Goal: Transaction & Acquisition: Purchase product/service

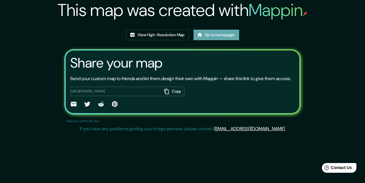
click at [217, 37] on link "Go to homepage" at bounding box center [217, 35] width 46 height 11
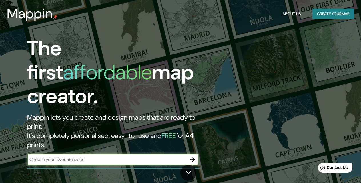
click at [95, 157] on input "text" at bounding box center [107, 160] width 160 height 7
type input "[PERSON_NAME] BARCELÓ"
click at [191, 157] on icon "button" at bounding box center [192, 160] width 7 height 7
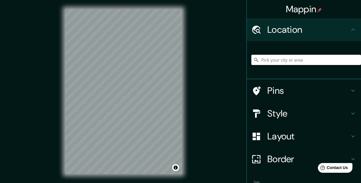
click at [315, 133] on h4 "Layout" at bounding box center [308, 136] width 82 height 11
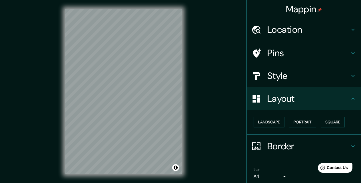
click at [325, 73] on h4 "Style" at bounding box center [308, 75] width 82 height 11
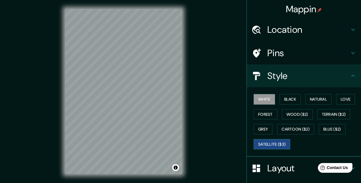
click at [273, 143] on button "Satellite ($3)" at bounding box center [272, 144] width 37 height 11
click at [261, 127] on button "Grey" at bounding box center [263, 129] width 19 height 11
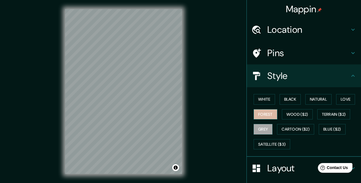
click at [265, 113] on button "Forest" at bounding box center [266, 114] width 24 height 11
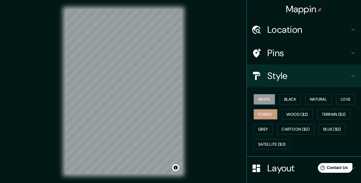
click at [259, 95] on button "White" at bounding box center [264, 99] width 21 height 11
click at [293, 96] on button "Black" at bounding box center [290, 99] width 21 height 11
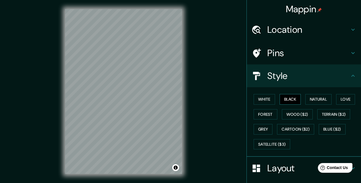
click at [287, 97] on button "Black" at bounding box center [290, 99] width 21 height 11
click at [313, 98] on button "Natural" at bounding box center [318, 99] width 26 height 11
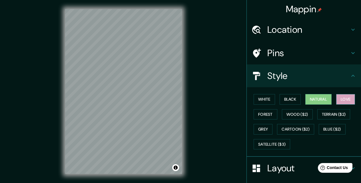
click at [350, 99] on button "Love" at bounding box center [345, 99] width 19 height 11
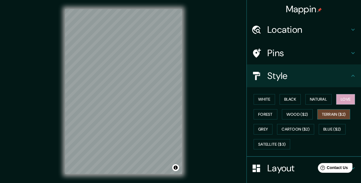
click at [335, 113] on button "Terrain ($2)" at bounding box center [333, 114] width 33 height 11
click at [329, 130] on button "Blue ($2)" at bounding box center [332, 129] width 27 height 11
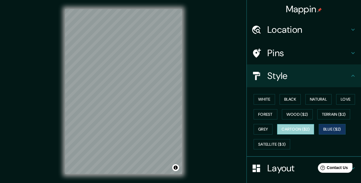
click at [299, 130] on button "Cartoon ($2)" at bounding box center [295, 129] width 37 height 11
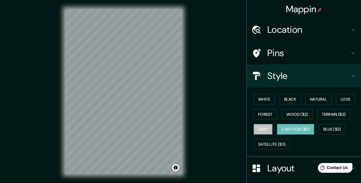
click at [259, 128] on button "Grey" at bounding box center [263, 129] width 19 height 11
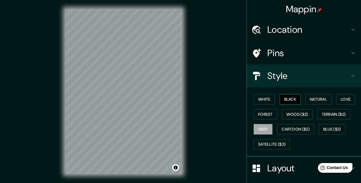
click at [284, 94] on button "Black" at bounding box center [290, 99] width 21 height 11
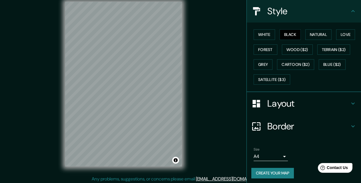
scroll to position [9, 0]
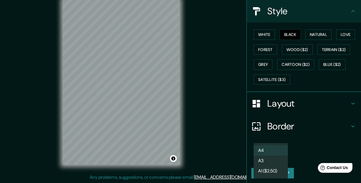
click at [271, 155] on body "Mappin Location Pins Style White Black Natural Love Forest Wood ($2) Terrain ($…" at bounding box center [180, 82] width 361 height 183
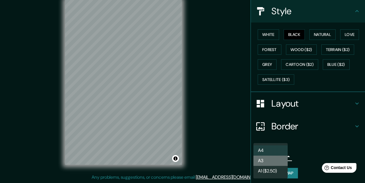
click at [270, 160] on li "A3" at bounding box center [271, 161] width 34 height 10
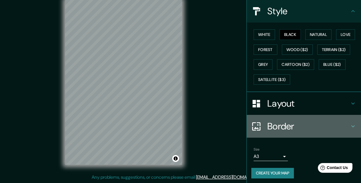
click at [313, 126] on h4 "Border" at bounding box center [308, 126] width 82 height 11
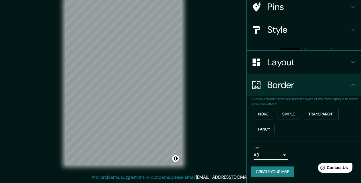
scroll to position [36, 0]
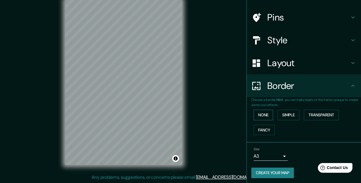
click at [262, 115] on button "None" at bounding box center [263, 115] width 19 height 11
click at [285, 115] on button "Simple" at bounding box center [289, 115] width 22 height 11
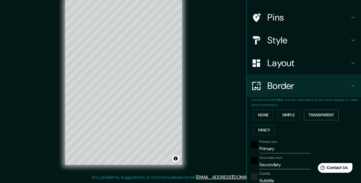
click at [313, 114] on button "Transparent" at bounding box center [321, 115] width 35 height 11
click at [261, 131] on button "Fancy" at bounding box center [264, 130] width 21 height 11
click at [263, 116] on button "None" at bounding box center [263, 115] width 19 height 11
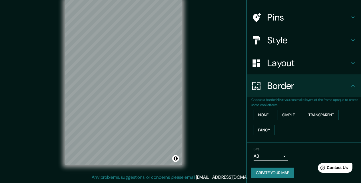
click at [327, 62] on h4 "Layout" at bounding box center [308, 62] width 82 height 11
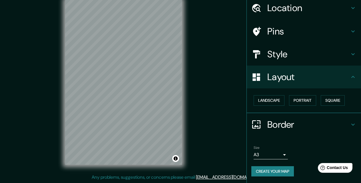
scroll to position [20, 0]
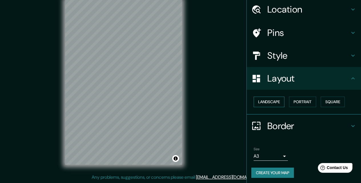
click at [267, 99] on button "Landscape" at bounding box center [269, 102] width 31 height 11
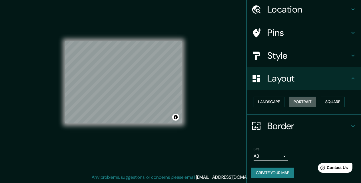
click at [299, 99] on button "Portrait" at bounding box center [302, 102] width 27 height 11
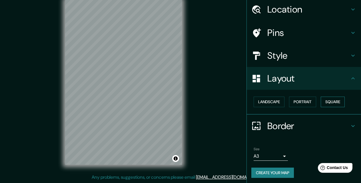
click at [331, 103] on button "Square" at bounding box center [333, 102] width 24 height 11
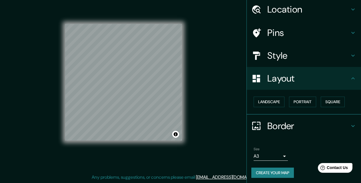
click at [328, 35] on h4 "Pins" at bounding box center [308, 32] width 82 height 11
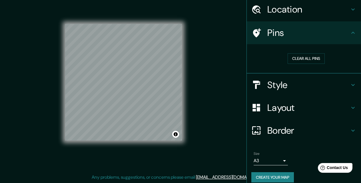
click at [259, 175] on button "Create your map" at bounding box center [272, 178] width 43 height 11
click at [285, 173] on button "Create your map" at bounding box center [272, 178] width 43 height 11
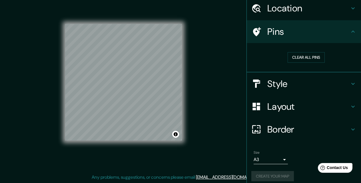
scroll to position [25, 0]
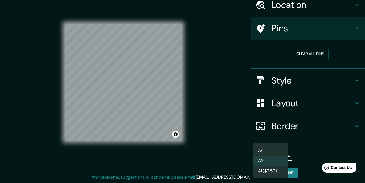
click at [273, 154] on body "Mappin Location Pins Clear all pins Style Layout Border Choose a border. Hint :…" at bounding box center [182, 82] width 365 height 183
click at [275, 149] on li "A4" at bounding box center [271, 151] width 34 height 10
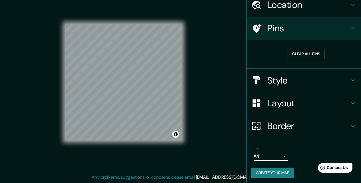
click at [276, 171] on button "Create your map" at bounding box center [272, 173] width 43 height 11
click at [261, 168] on button "Create your map" at bounding box center [272, 173] width 43 height 11
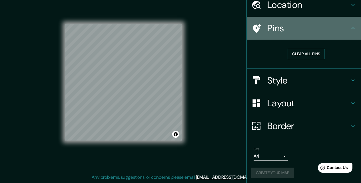
click at [350, 25] on icon at bounding box center [353, 28] width 7 height 7
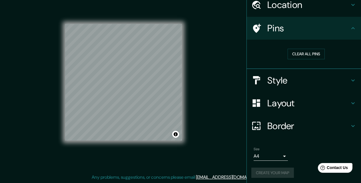
click at [350, 29] on icon at bounding box center [353, 28] width 7 height 7
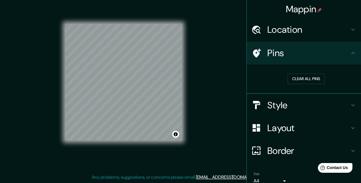
scroll to position [0, 0]
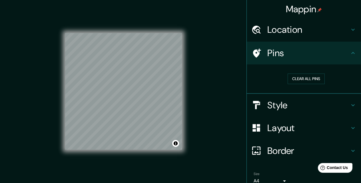
click at [329, 30] on h4 "Location" at bounding box center [308, 29] width 82 height 11
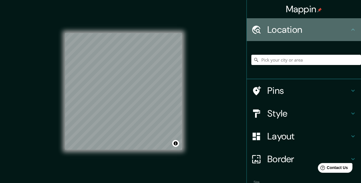
click at [352, 30] on icon at bounding box center [353, 29] width 7 height 7
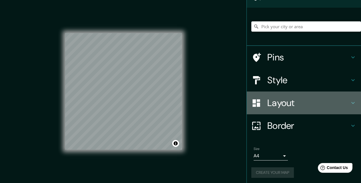
click at [317, 99] on h4 "Layout" at bounding box center [308, 102] width 82 height 11
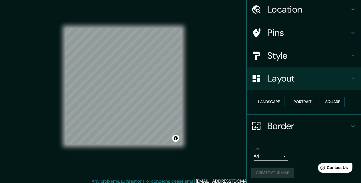
scroll to position [9, 0]
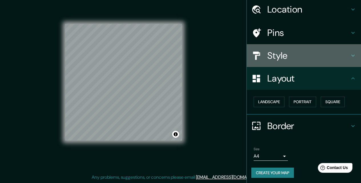
click at [315, 60] on h4 "Style" at bounding box center [308, 55] width 82 height 11
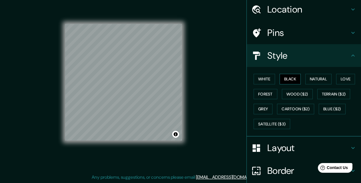
click at [288, 78] on button "Black" at bounding box center [290, 79] width 21 height 11
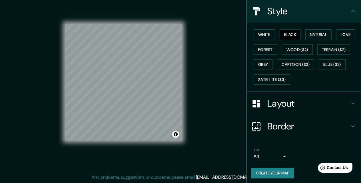
click at [263, 172] on button "Create your map" at bounding box center [272, 173] width 43 height 11
click at [273, 155] on body "Mappin Location Pins Style White Black Natural Love Forest Wood ($2) Terrain ($…" at bounding box center [180, 82] width 361 height 183
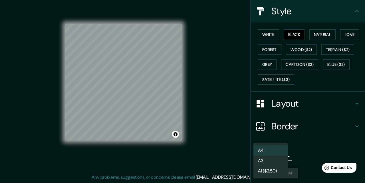
click at [274, 160] on li "A3" at bounding box center [271, 161] width 34 height 10
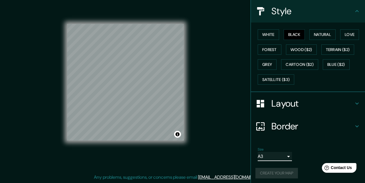
type input "a4"
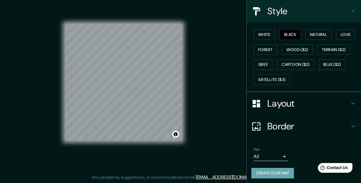
click at [281, 173] on button "Create your map" at bounding box center [272, 173] width 43 height 11
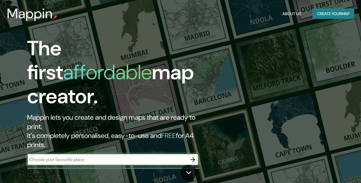
click at [158, 157] on input "text" at bounding box center [107, 160] width 160 height 7
type input "MADRID"
click at [194, 157] on icon "button" at bounding box center [192, 160] width 7 height 7
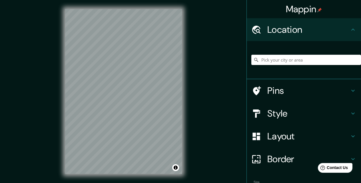
click at [182, 74] on div "© Mapbox © OpenStreetMap Improve this map" at bounding box center [123, 91] width 135 height 183
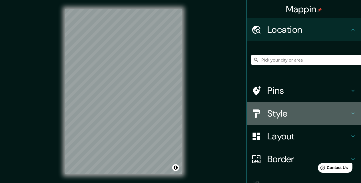
click at [303, 115] on h4 "Style" at bounding box center [308, 113] width 82 height 11
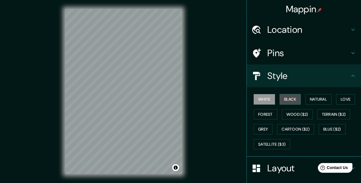
click at [288, 97] on button "Black" at bounding box center [290, 99] width 21 height 11
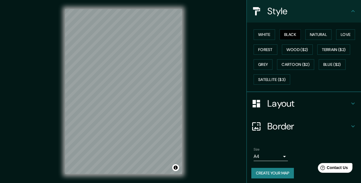
click at [271, 171] on button "Create your map" at bounding box center [272, 173] width 43 height 11
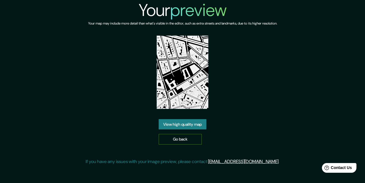
click at [175, 139] on link "Go back" at bounding box center [180, 139] width 43 height 11
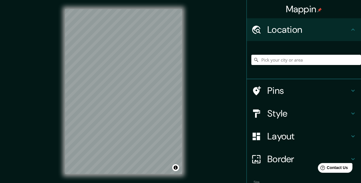
click at [288, 117] on h4 "Style" at bounding box center [308, 113] width 82 height 11
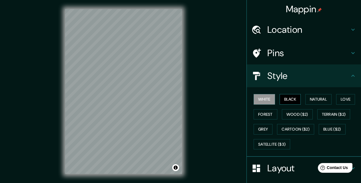
click at [292, 101] on button "Black" at bounding box center [290, 99] width 21 height 11
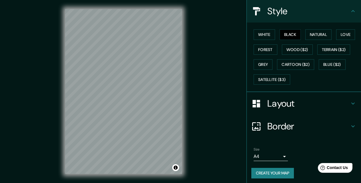
scroll to position [9, 0]
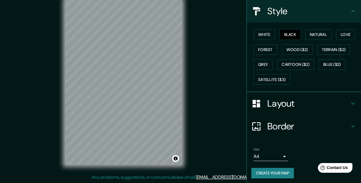
click at [272, 172] on button "Create your map" at bounding box center [272, 173] width 43 height 11
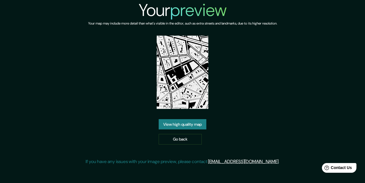
click at [194, 123] on link "View high quality map" at bounding box center [183, 124] width 48 height 11
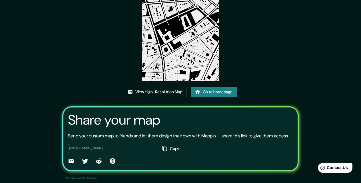
scroll to position [69, 0]
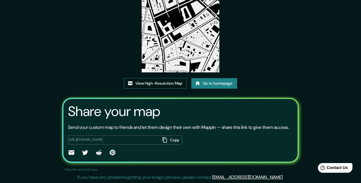
click at [164, 78] on link "View High-Resolution Map" at bounding box center [155, 83] width 63 height 11
